Goal: Navigation & Orientation: Find specific page/section

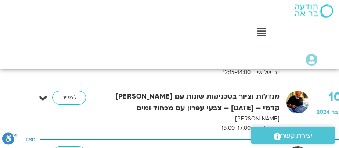
scroll to position [476, -25]
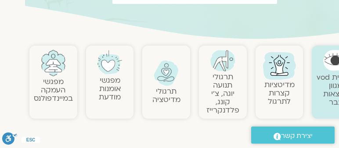
scroll to position [0, -25]
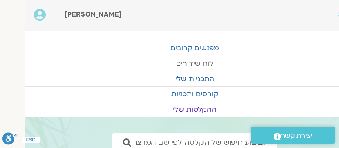
click at [191, 59] on link "לוח שידורים" at bounding box center [194, 63] width 339 height 15
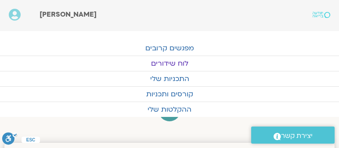
click at [183, 61] on link "לוח שידורים" at bounding box center [169, 63] width 339 height 15
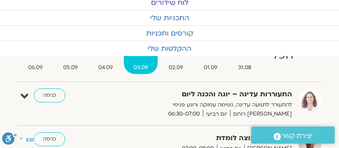
scroll to position [97, 0]
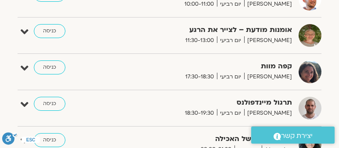
scroll to position [401, 0]
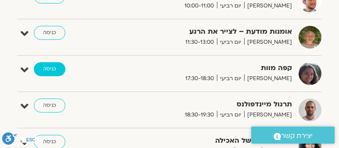
click at [44, 64] on link "כניסה" at bounding box center [50, 69] width 32 height 14
